Goal: Transaction & Acquisition: Purchase product/service

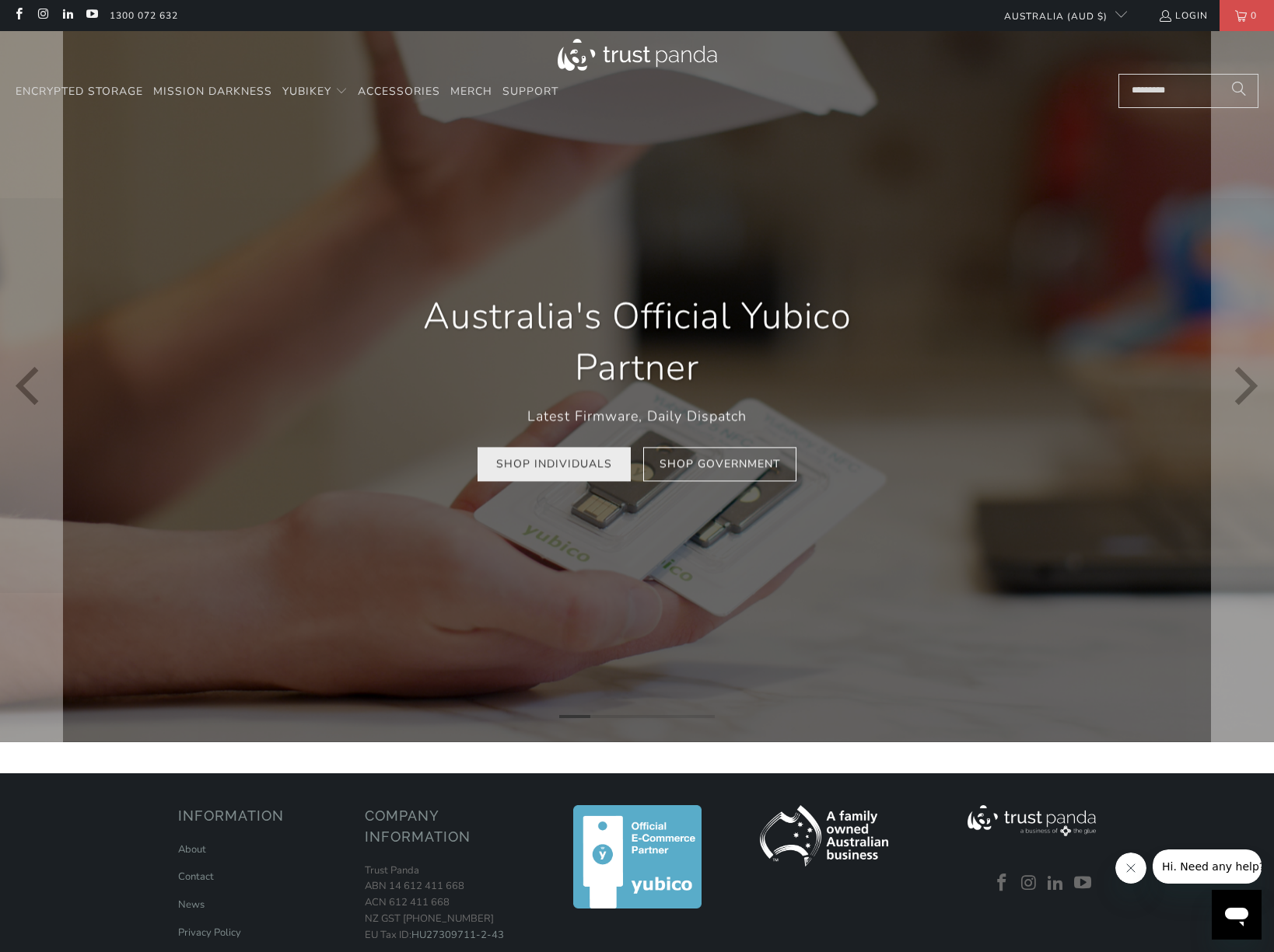
click at [558, 462] on link "Shop Individuals" at bounding box center [554, 464] width 153 height 35
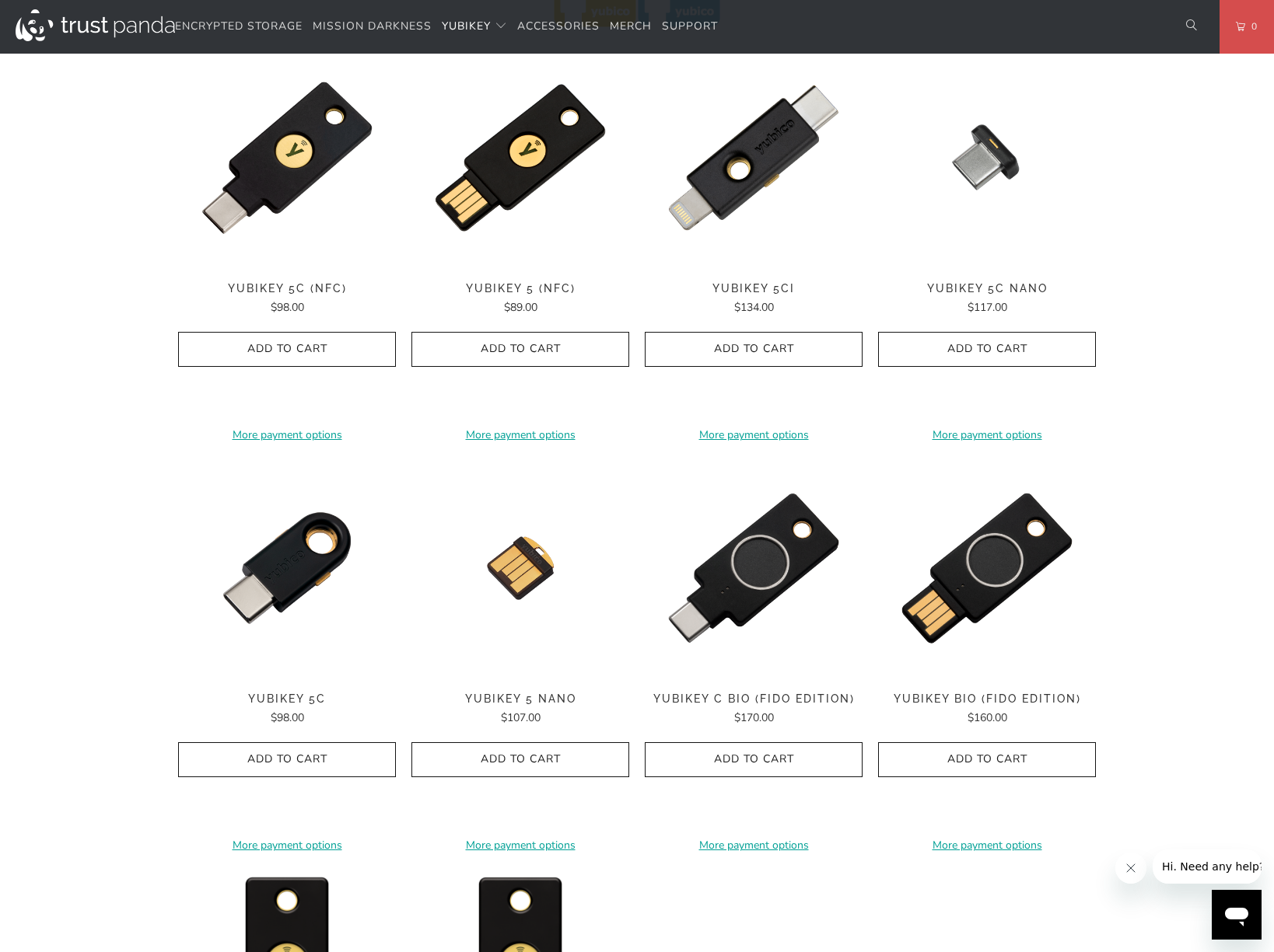
scroll to position [777, 0]
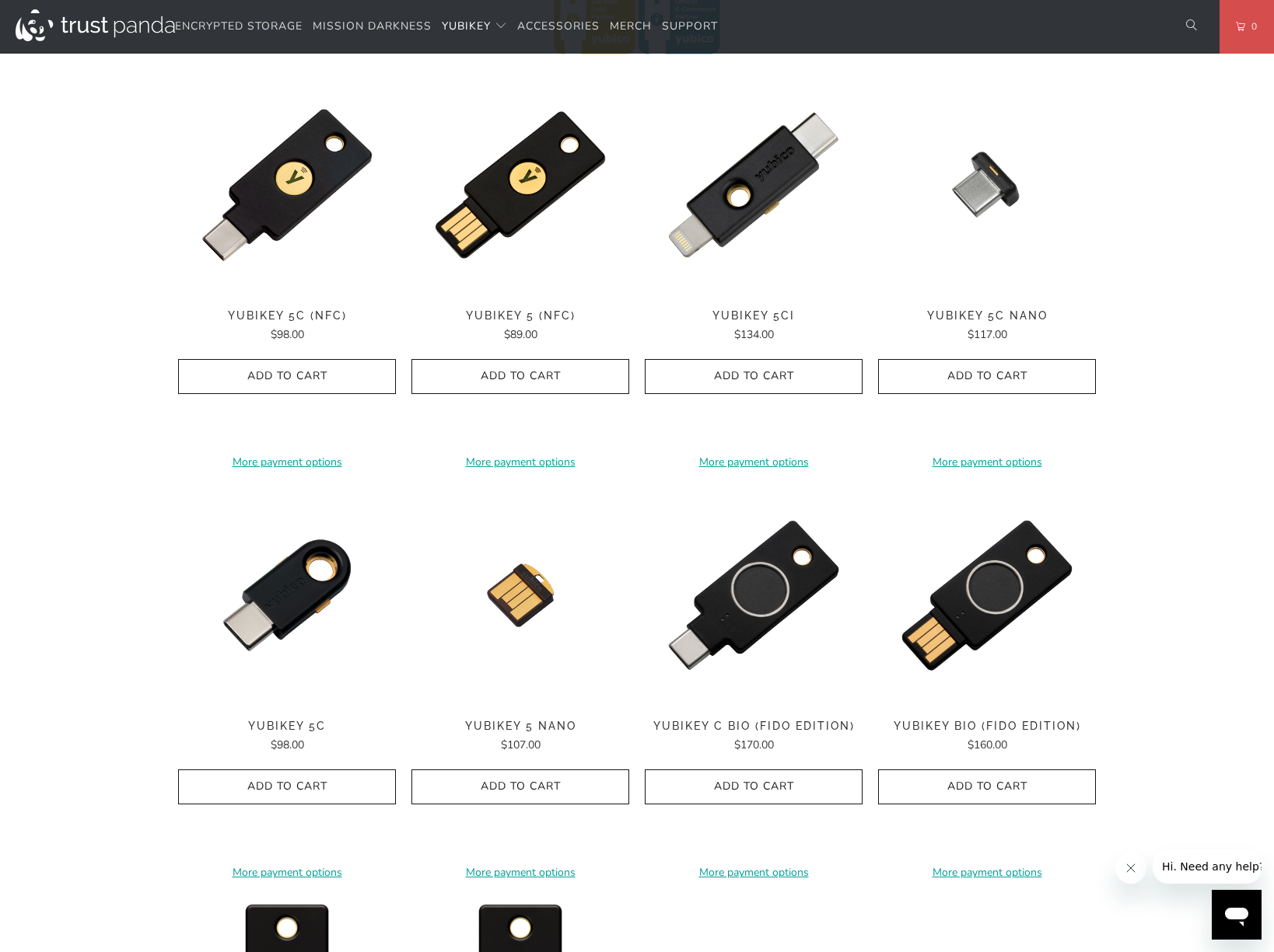
click at [289, 217] on div "**********" at bounding box center [287, 271] width 218 height 391
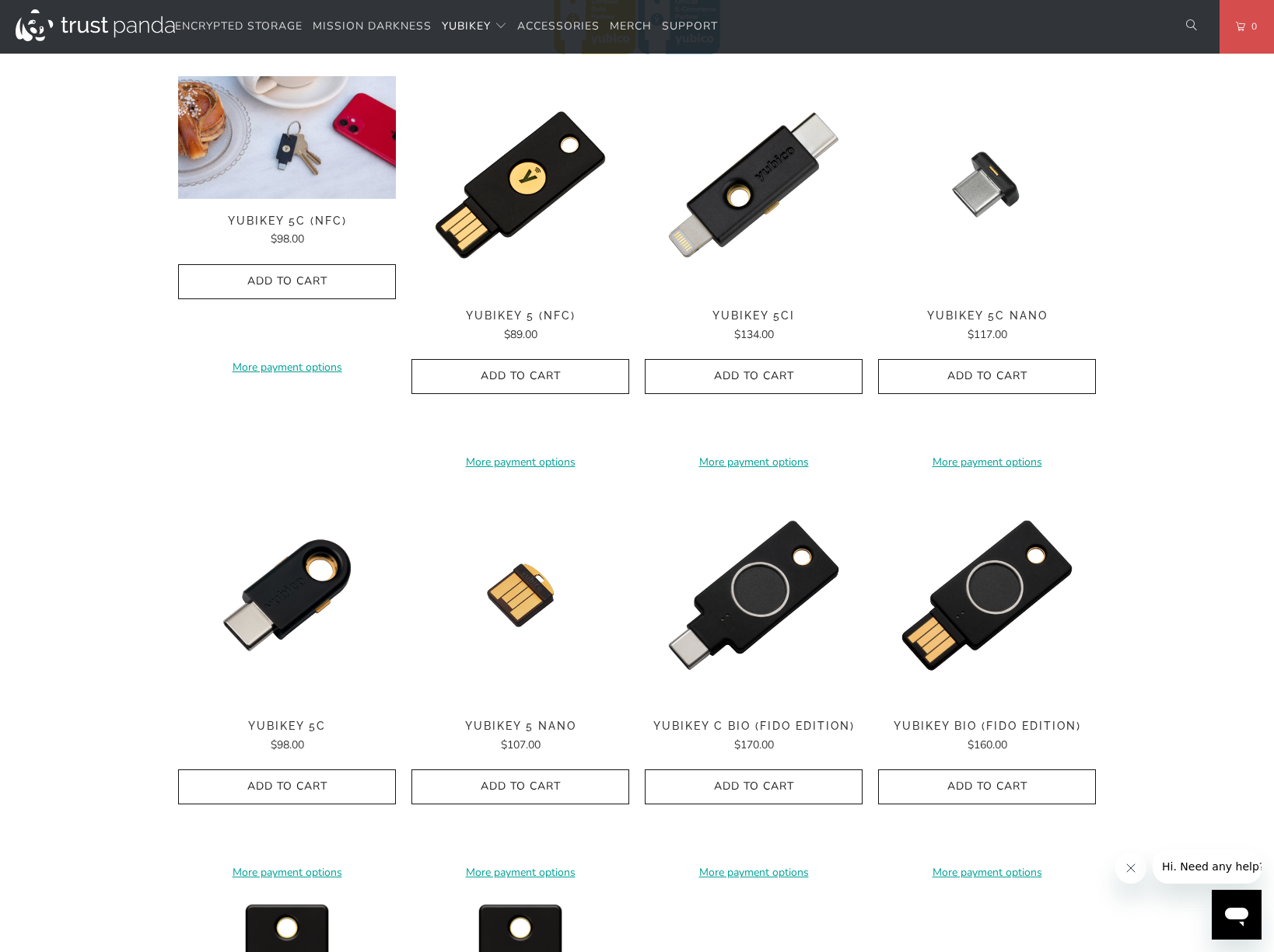
click at [284, 165] on img at bounding box center [287, 138] width 218 height 122
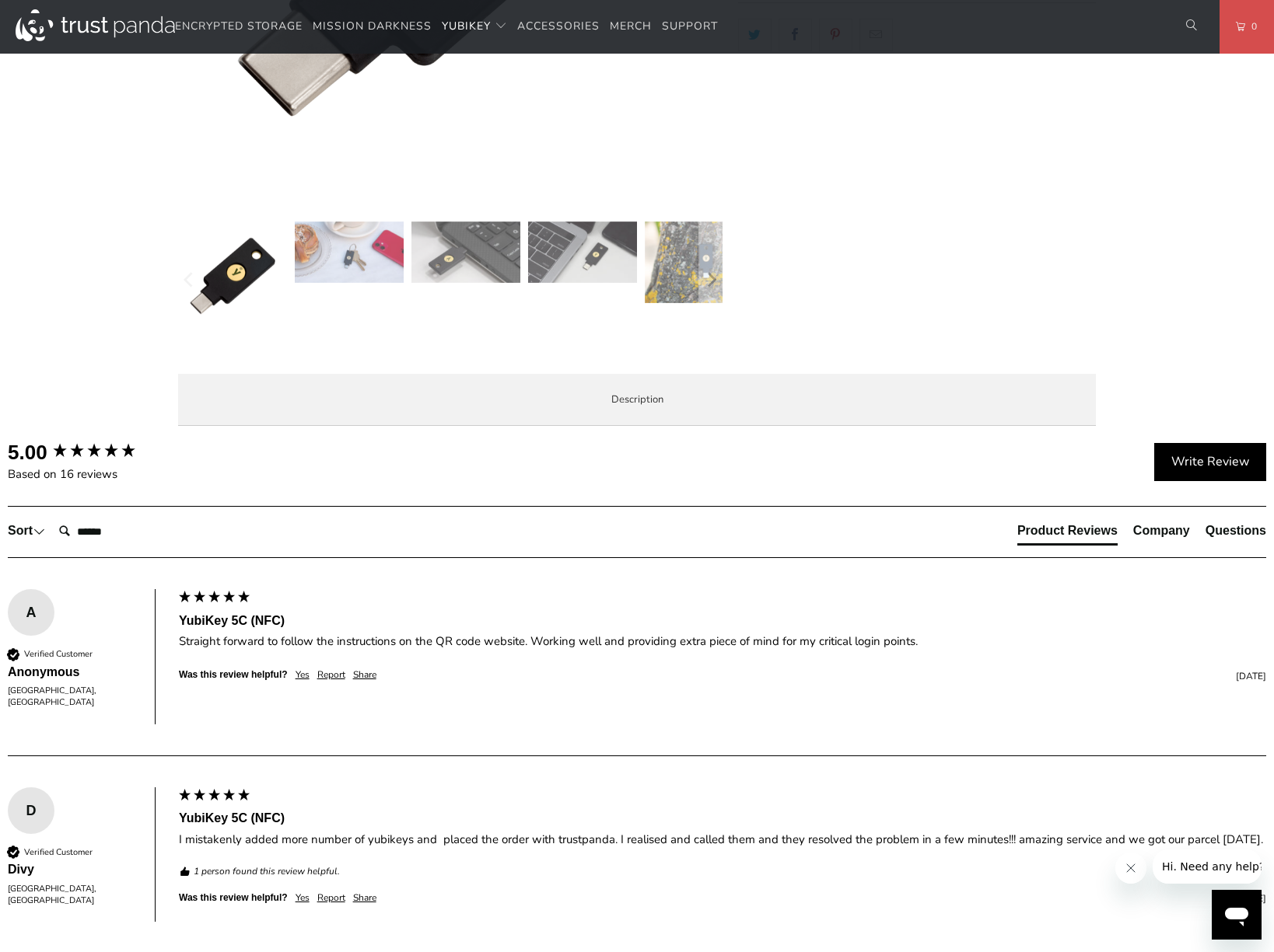
scroll to position [437, 0]
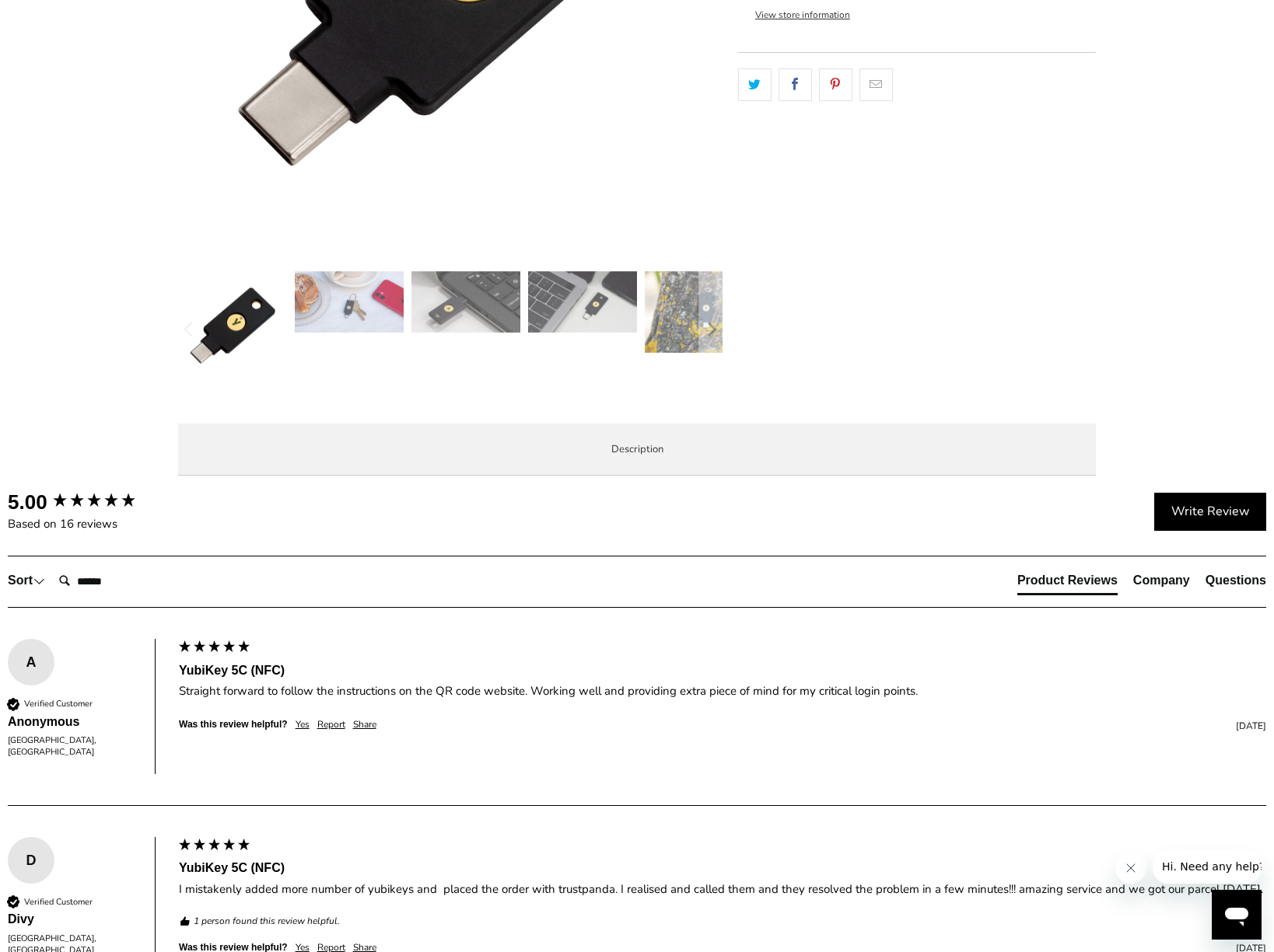
click at [0, 0] on span "Specifications" at bounding box center [0, 0] width 0 height 0
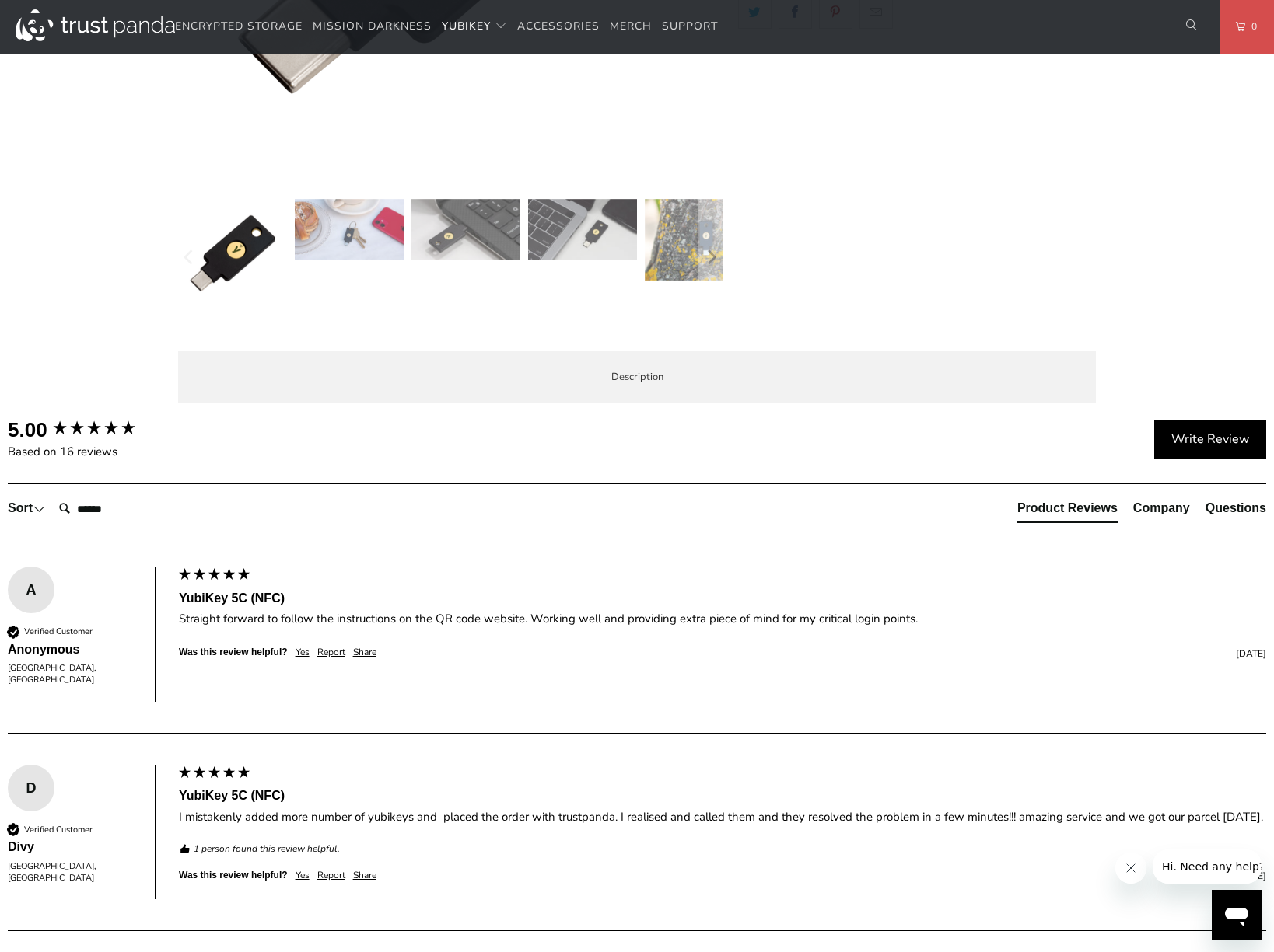
scroll to position [282, 0]
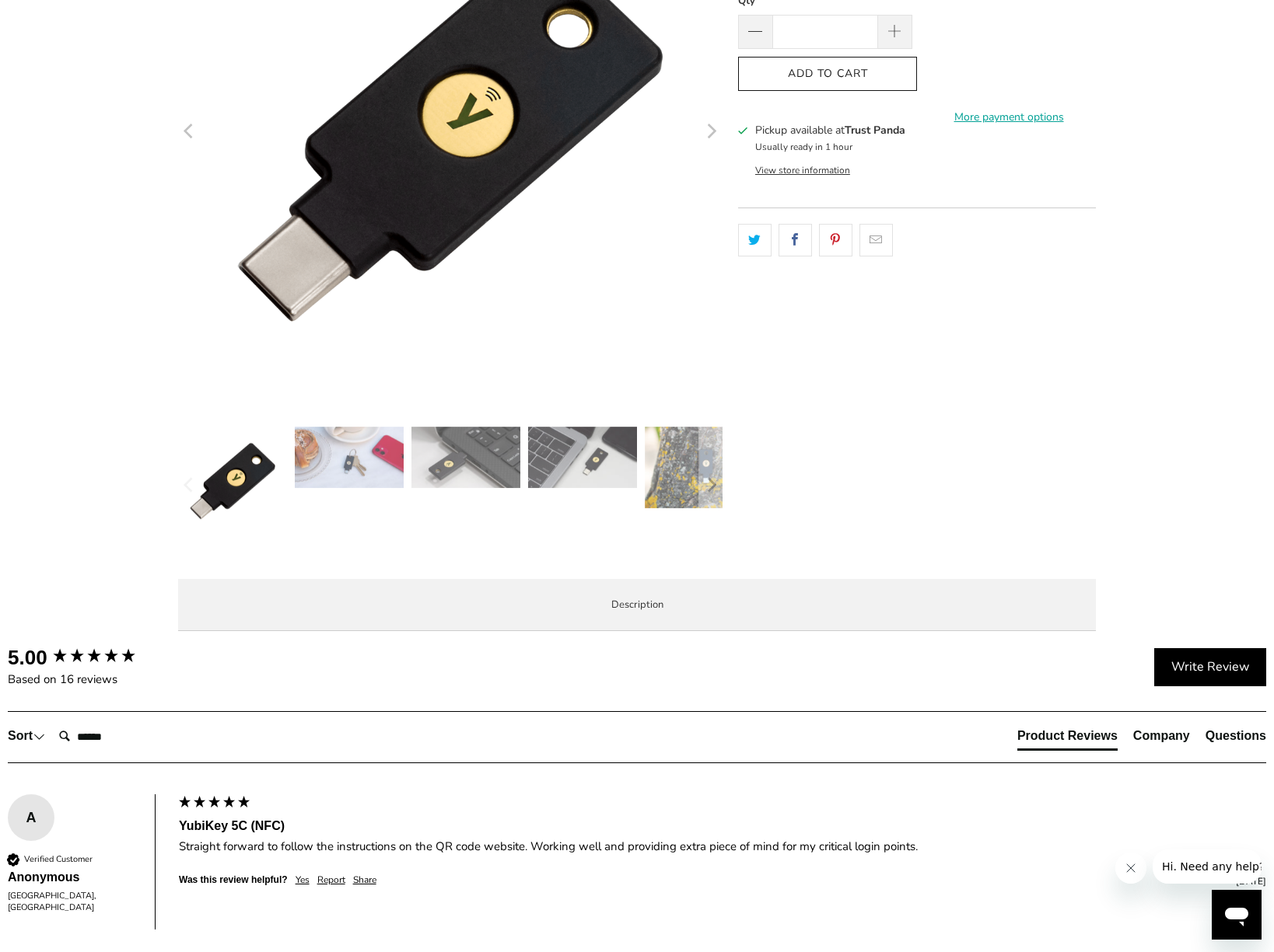
click at [0, 0] on span "Local Service & Support" at bounding box center [0, 0] width 0 height 0
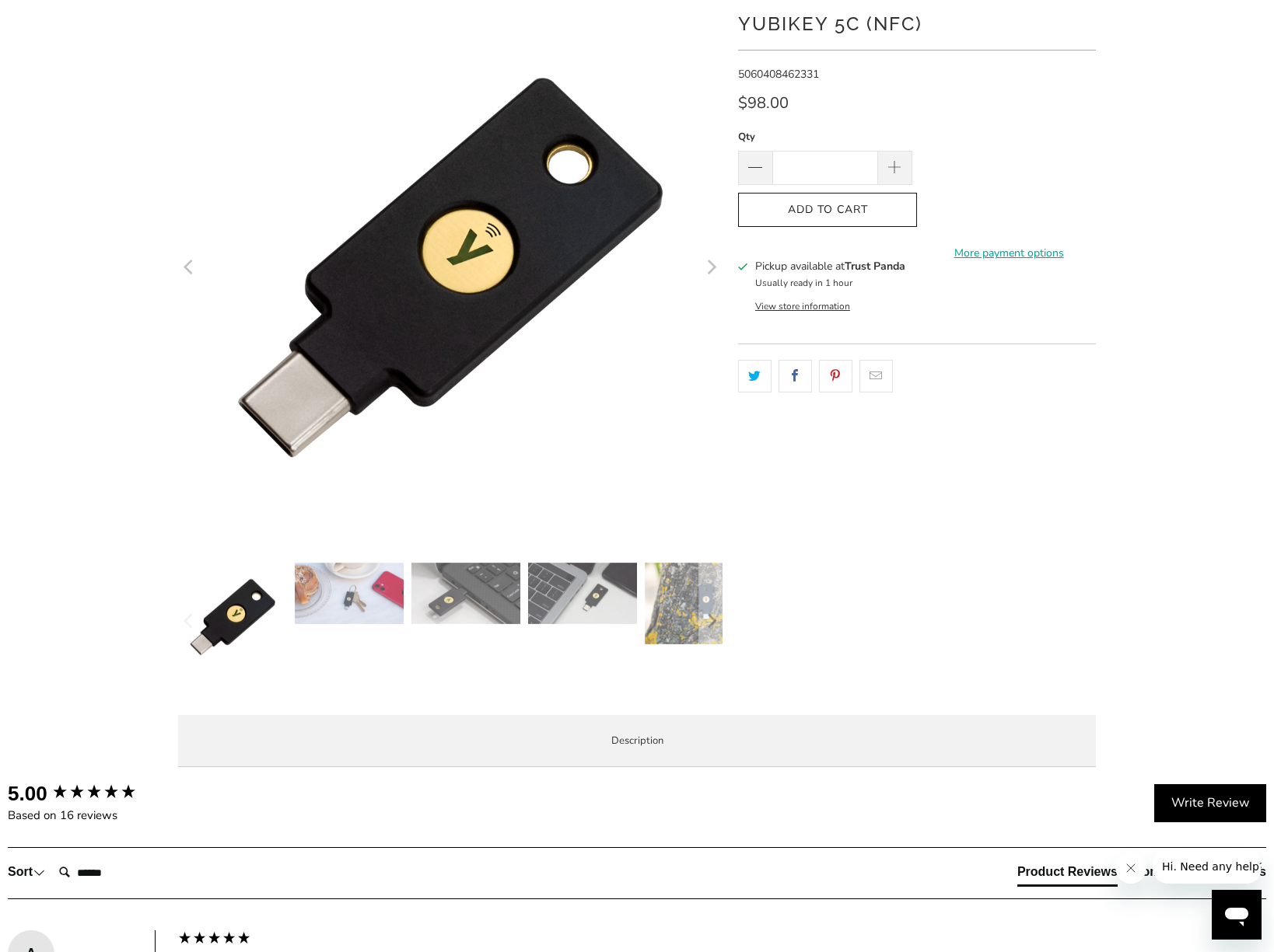
scroll to position [49, 0]
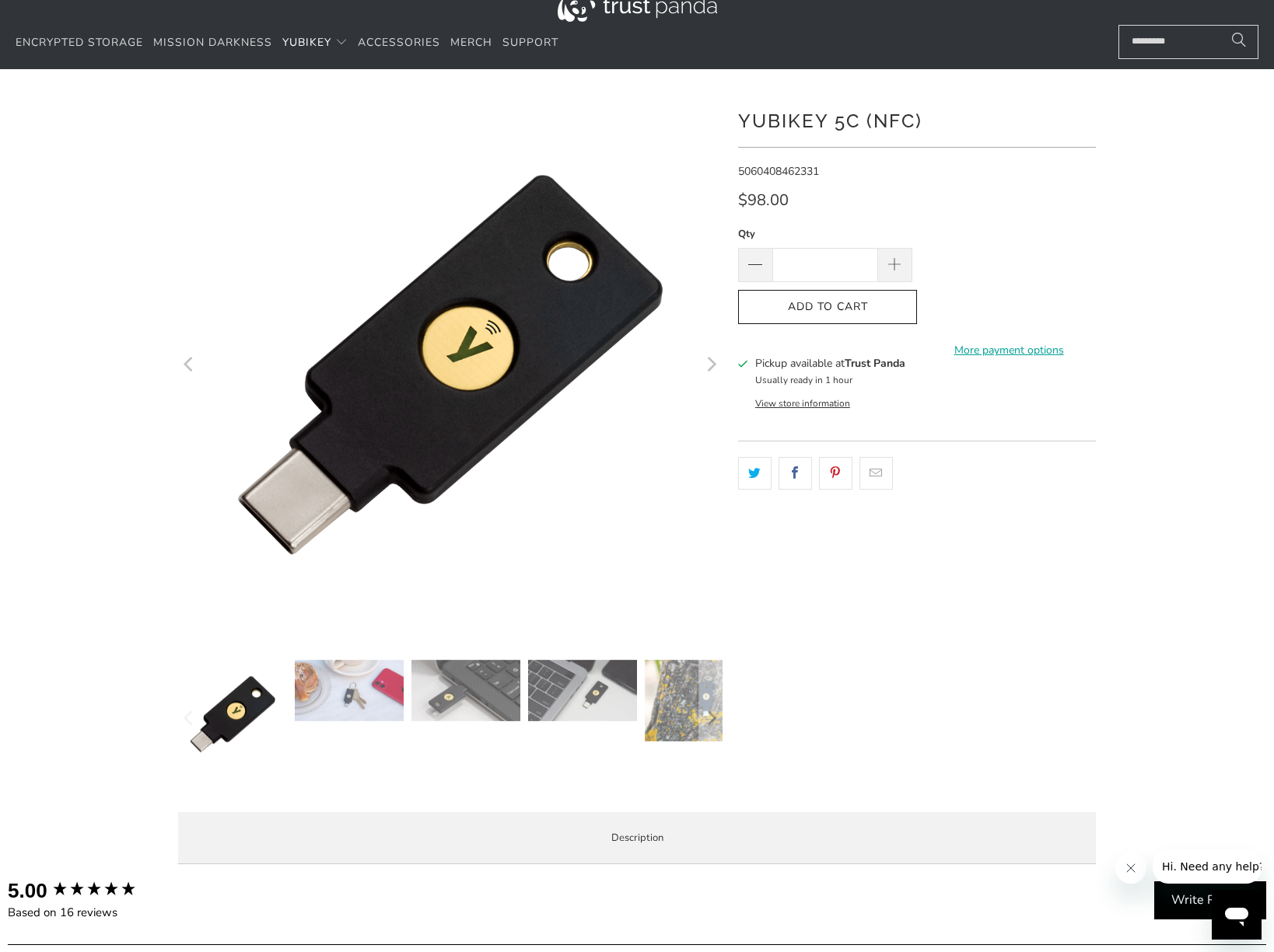
click at [712, 363] on icon "Next" at bounding box center [710, 363] width 15 height 326
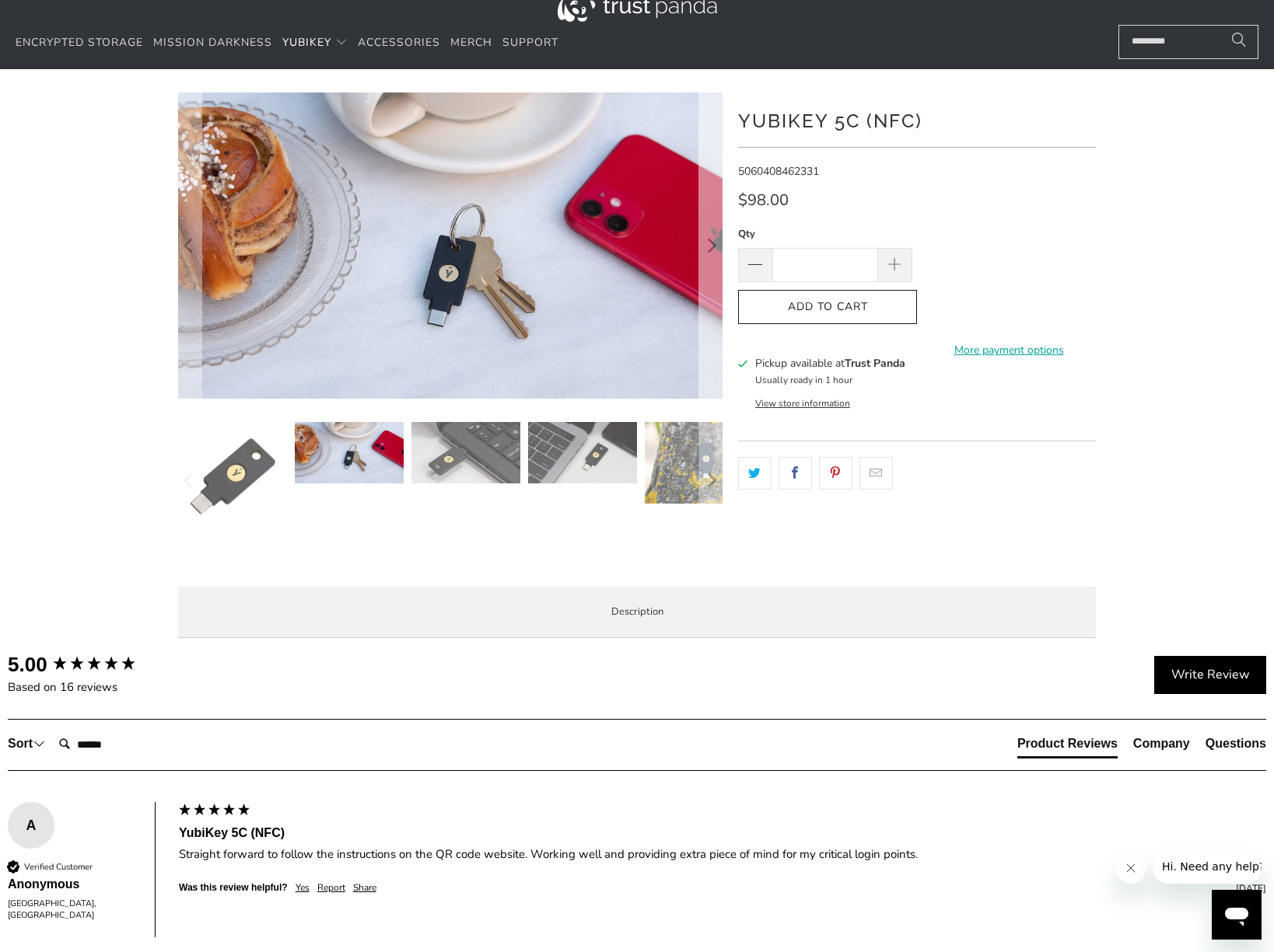
click at [713, 366] on button "Next" at bounding box center [711, 246] width 25 height 306
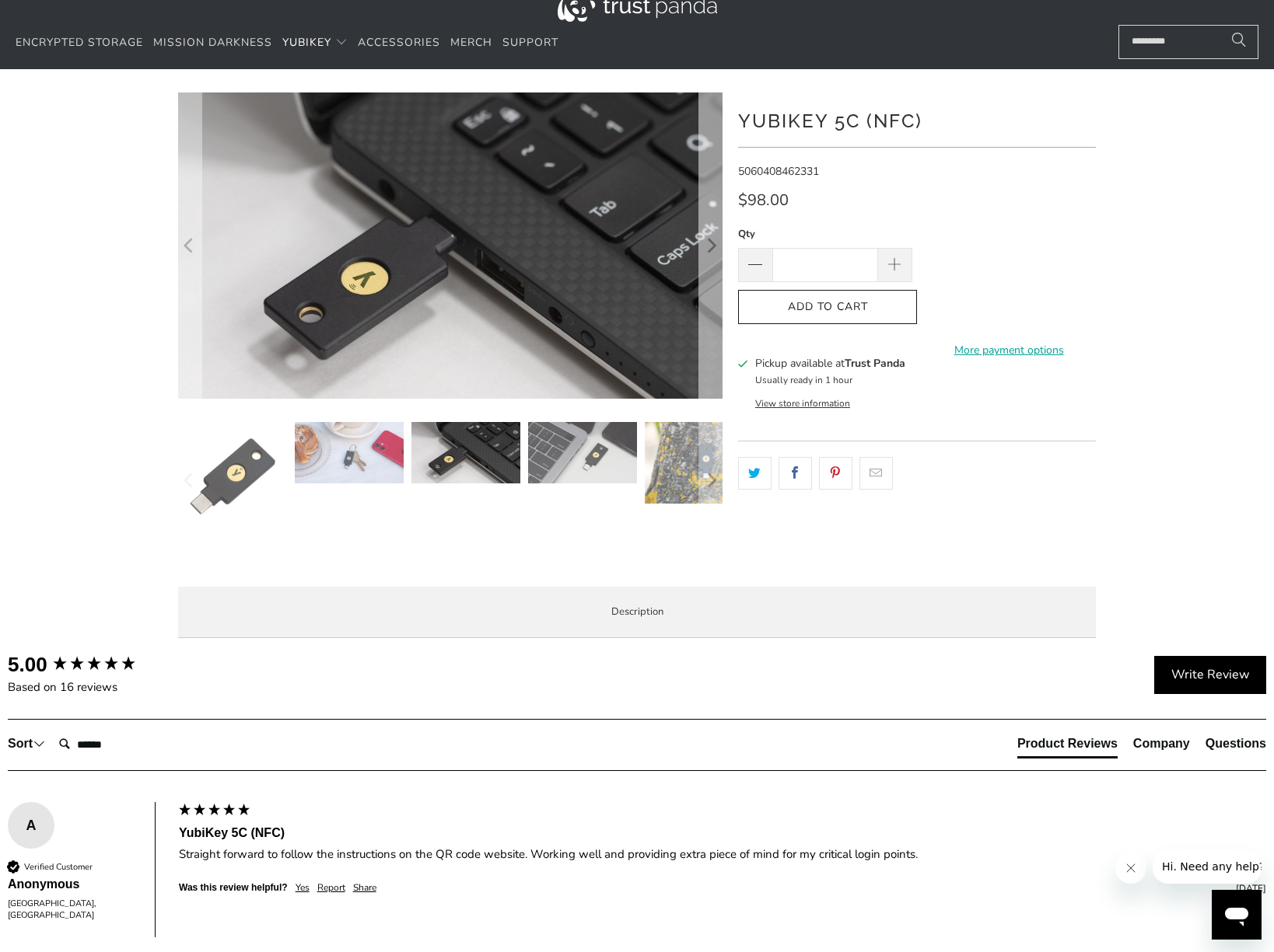
click at [714, 270] on icon "Next" at bounding box center [710, 246] width 15 height 184
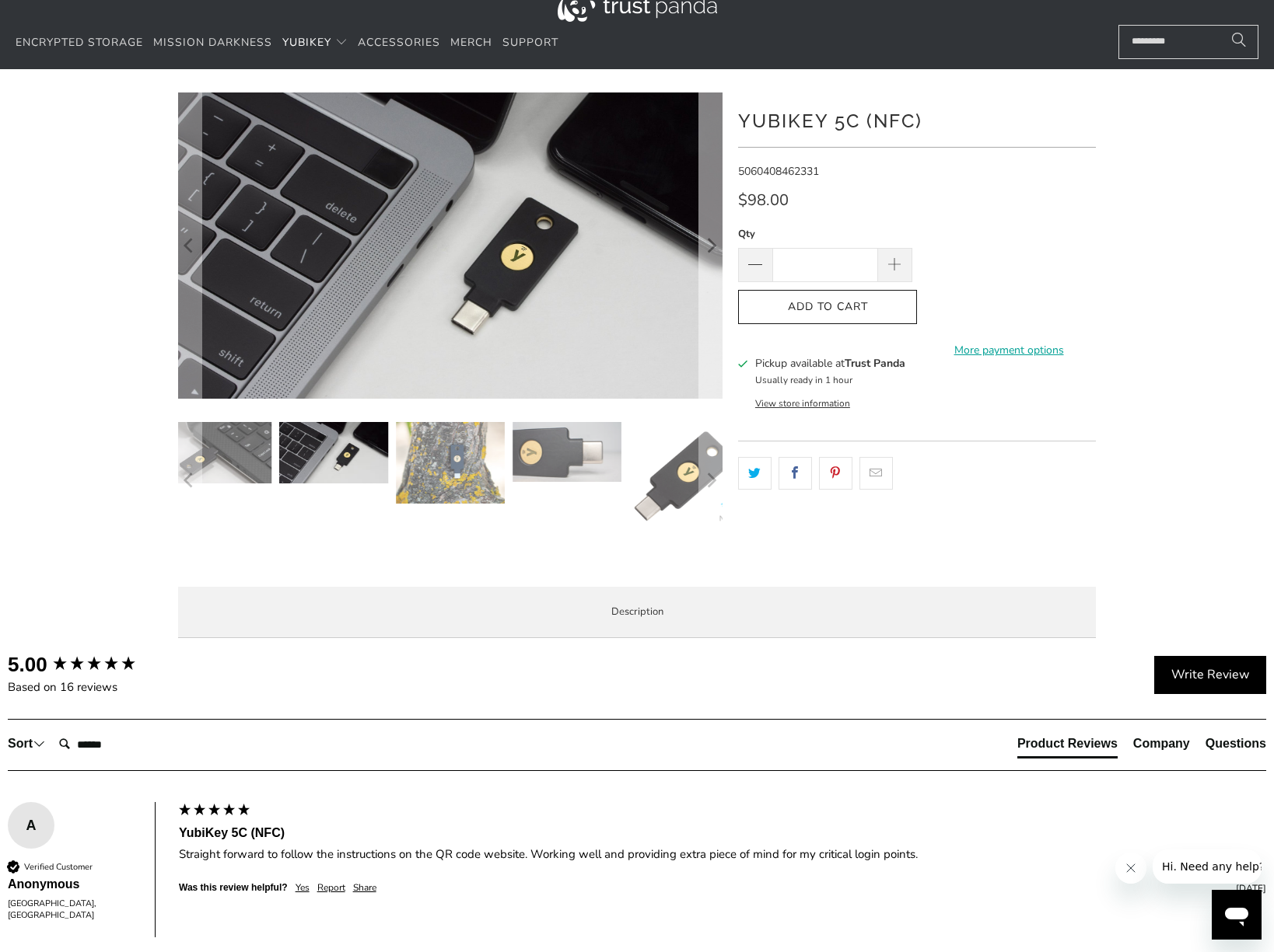
click at [716, 269] on icon "Next" at bounding box center [710, 246] width 15 height 184
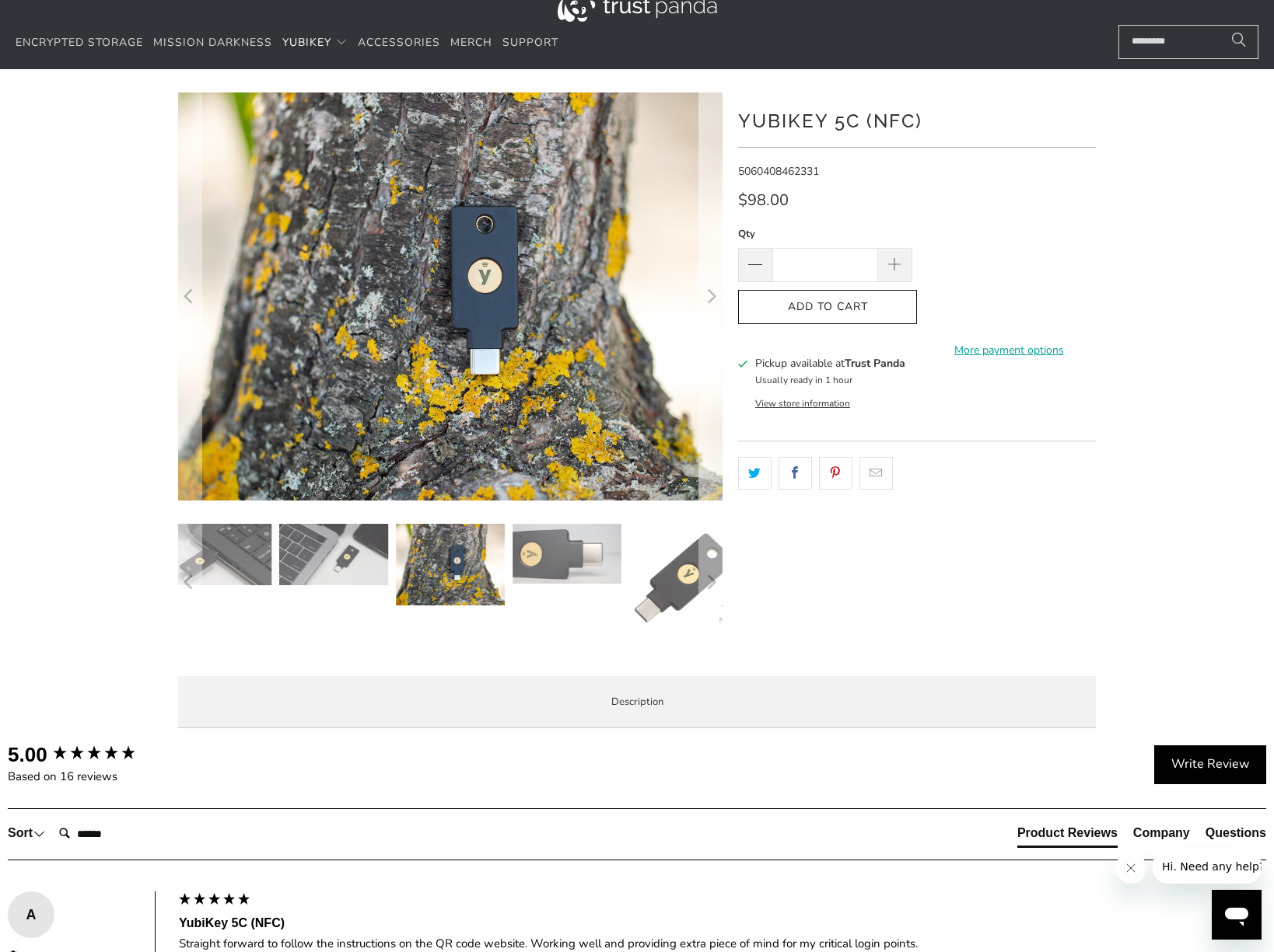
click at [717, 269] on icon "Next" at bounding box center [710, 296] width 15 height 245
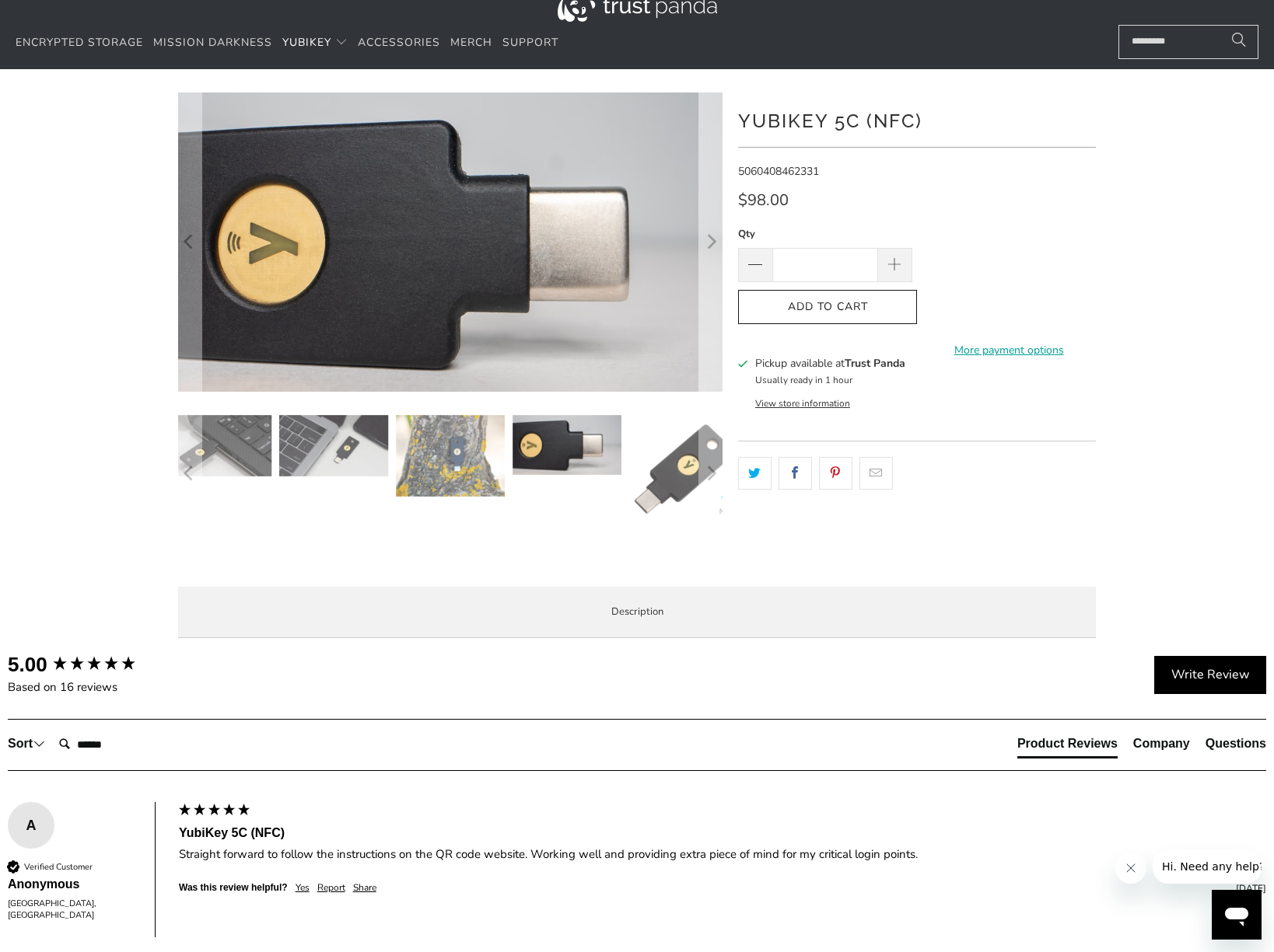
click at [717, 269] on icon "Next" at bounding box center [710, 242] width 15 height 180
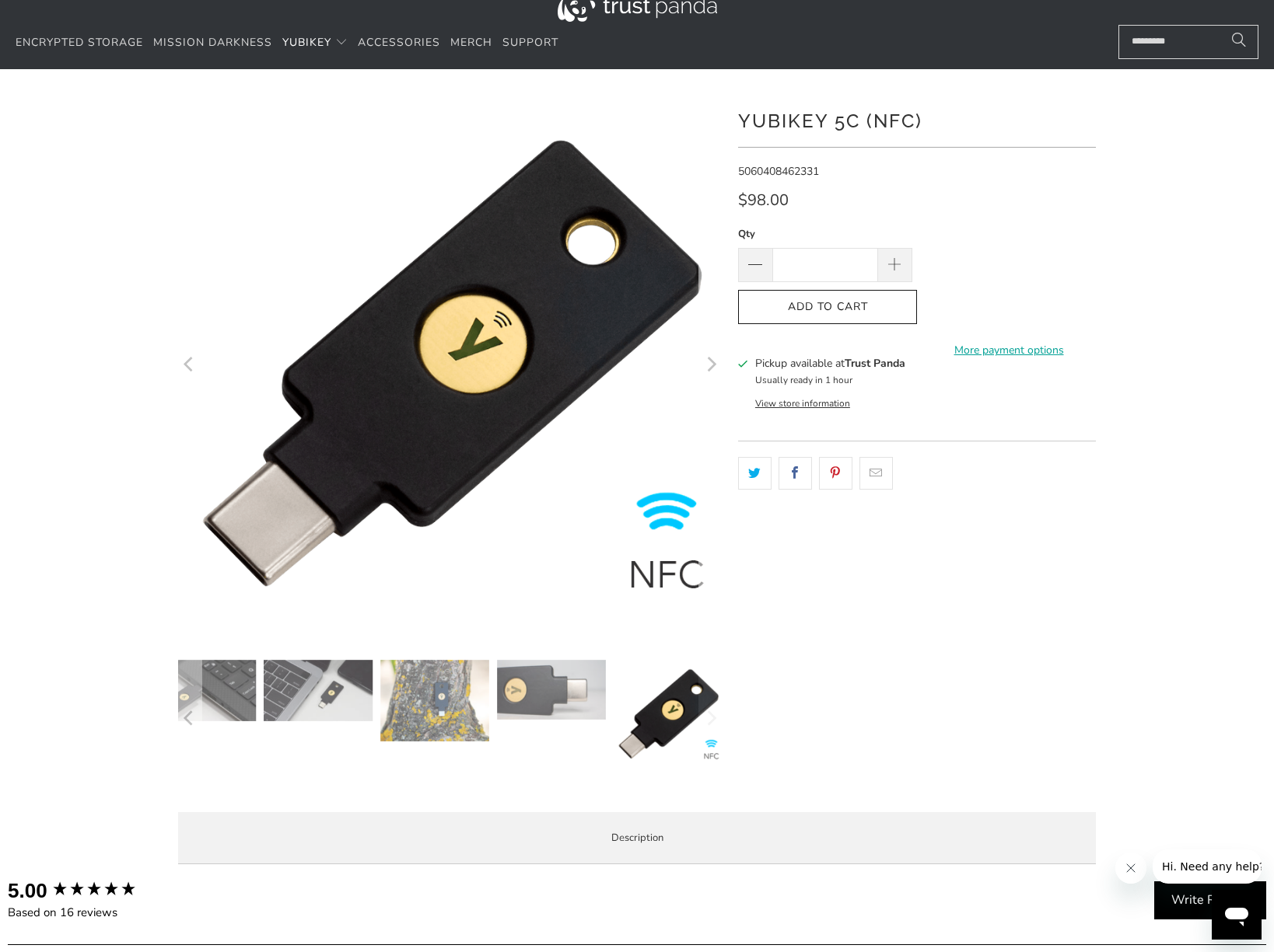
click at [712, 362] on icon "Next" at bounding box center [712, 364] width 10 height 14
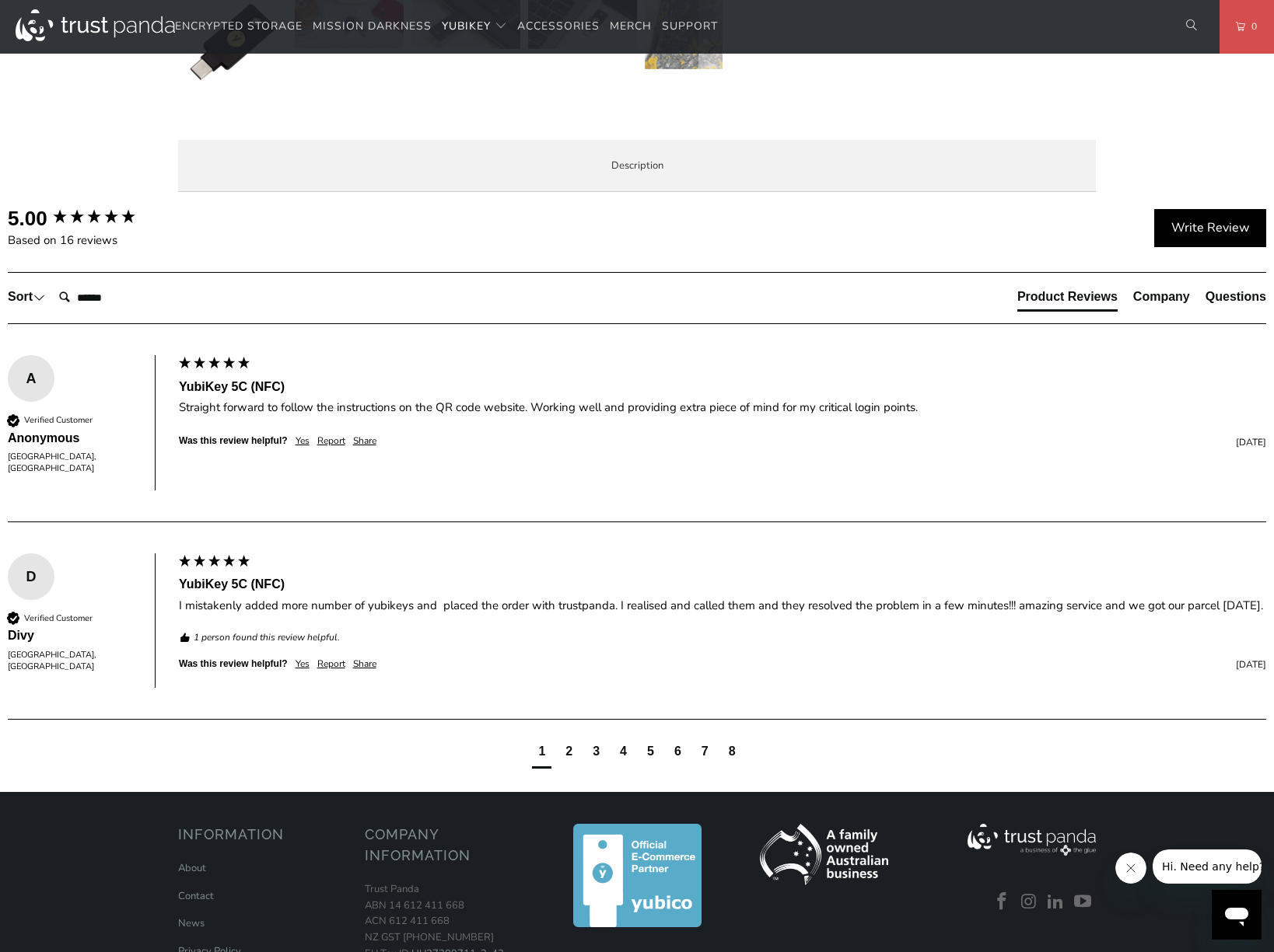
scroll to position [671, 0]
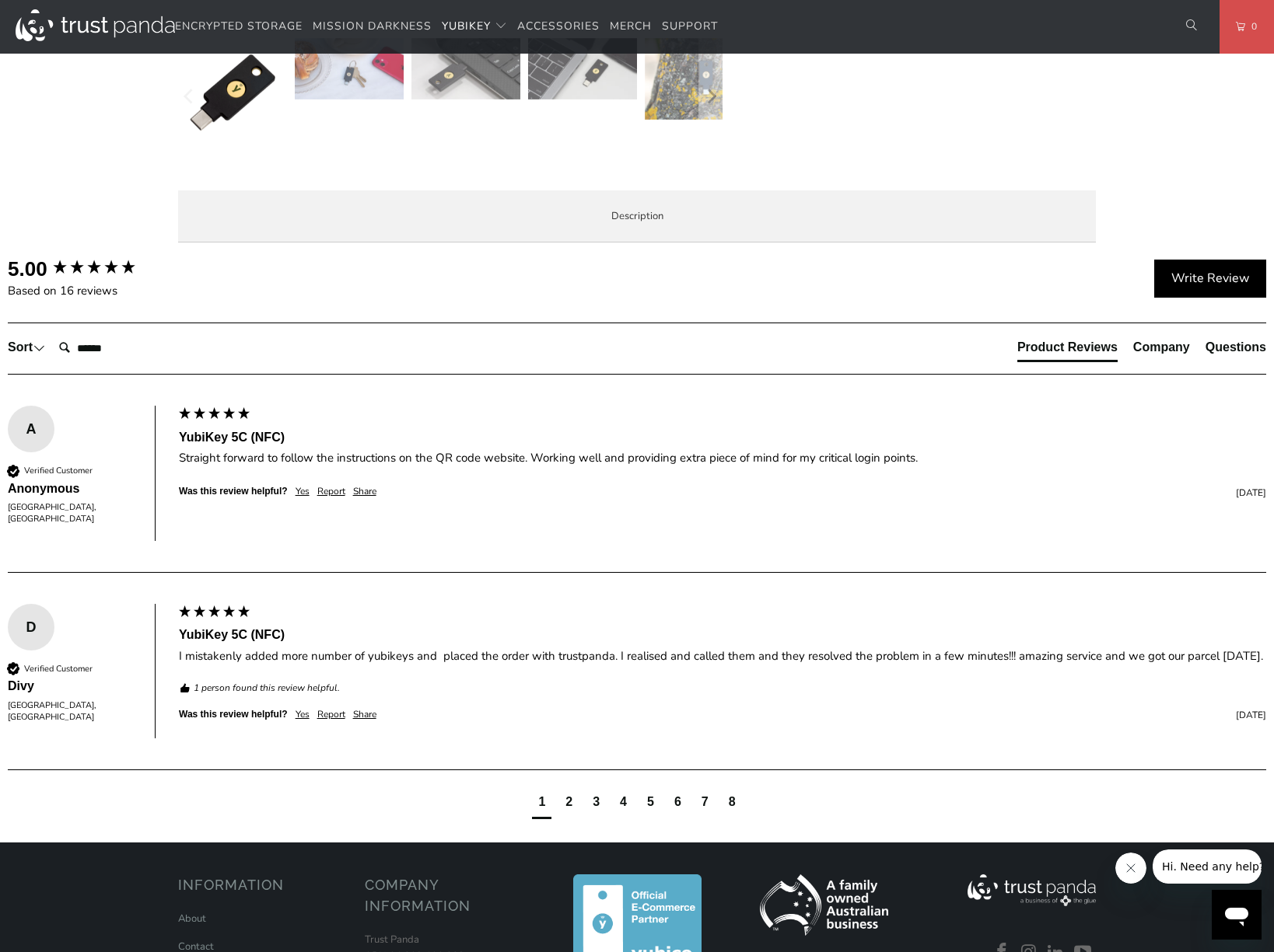
click at [0, 0] on link "work with [PERSON_NAME]." at bounding box center [0, 0] width 0 height 0
